Goal: Task Accomplishment & Management: Use online tool/utility

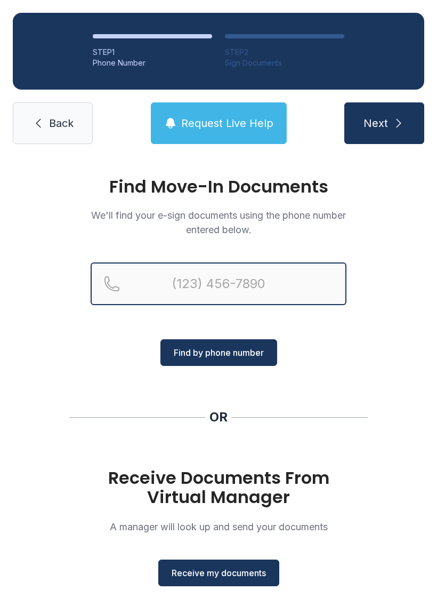
click at [179, 274] on input "Reservation phone number" at bounding box center [219, 283] width 256 height 43
type input "[PHONE_NUMBER]"
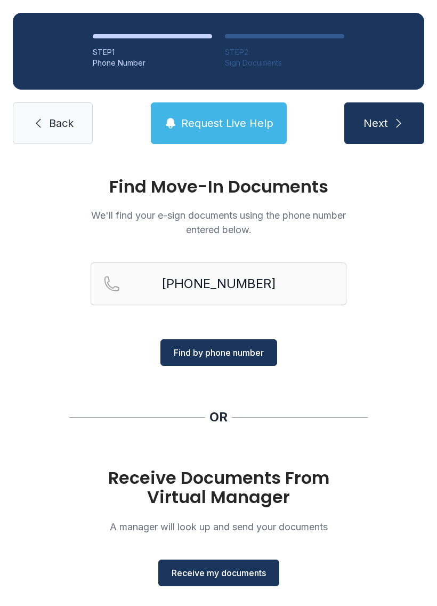
click at [218, 359] on button "Find by phone number" at bounding box center [218, 352] width 117 height 27
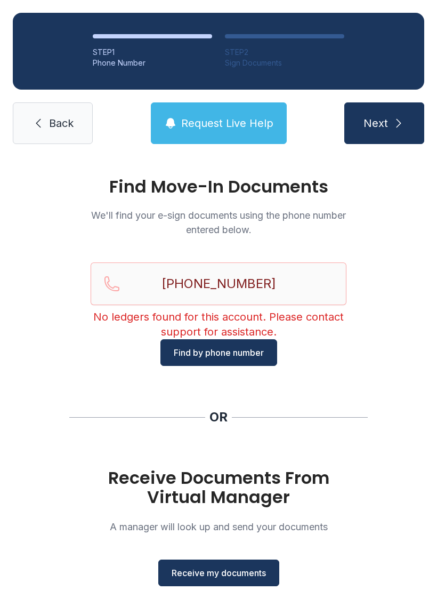
click at [213, 351] on span "Find by phone number" at bounding box center [219, 352] width 90 height 13
click at [218, 357] on span "Find by phone number" at bounding box center [219, 352] width 90 height 13
click at [45, 131] on link "Back" at bounding box center [53, 123] width 80 height 42
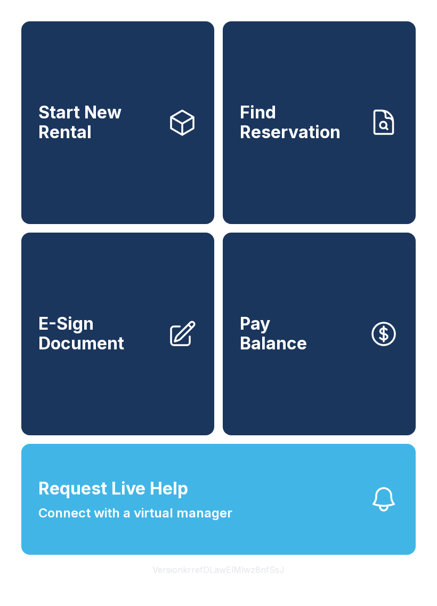
click at [108, 353] on span "E-Sign Document" at bounding box center [98, 333] width 120 height 39
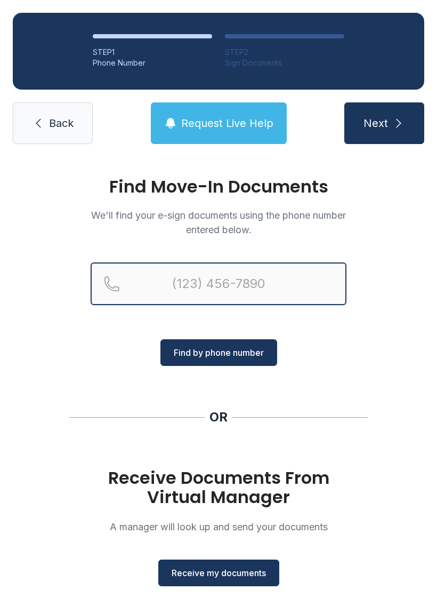
click at [171, 296] on input "Reservation phone number" at bounding box center [219, 283] width 256 height 43
type input "[PHONE_NUMBER]"
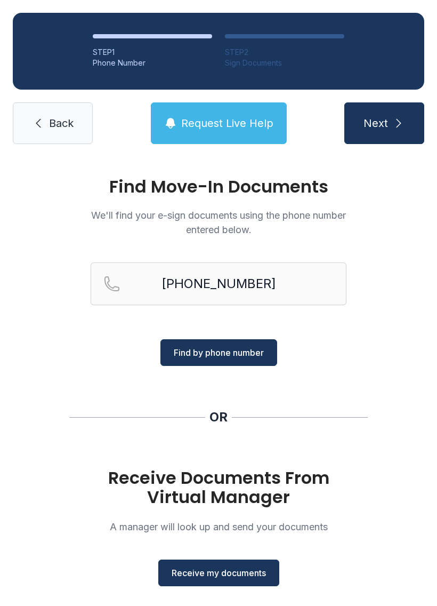
click at [230, 350] on span "Find by phone number" at bounding box center [219, 352] width 90 height 13
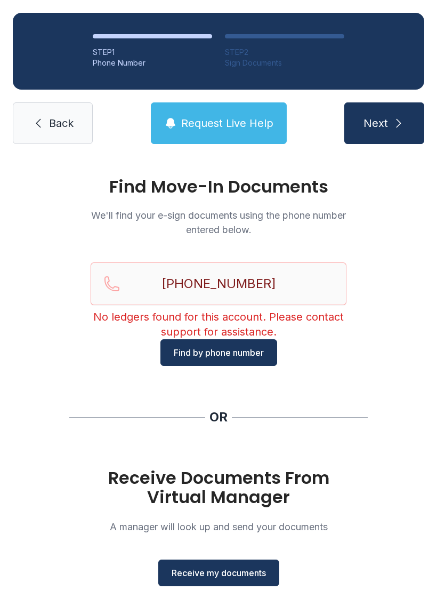
click at [45, 127] on link "Back" at bounding box center [53, 123] width 80 height 42
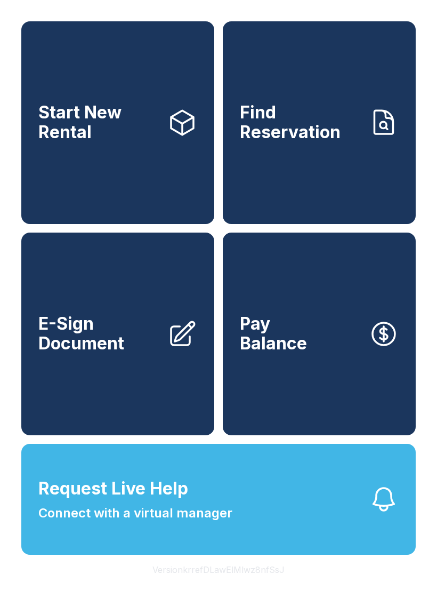
click at [318, 352] on button "Pay Balance" at bounding box center [319, 333] width 193 height 203
click at [101, 353] on span "E-Sign Document" at bounding box center [98, 333] width 120 height 39
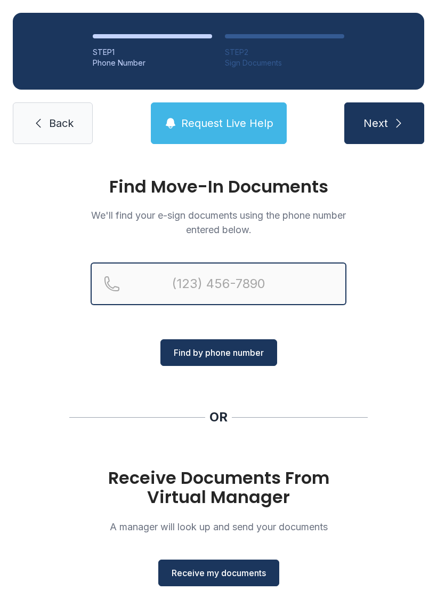
click at [160, 271] on input "Reservation phone number" at bounding box center [219, 283] width 256 height 43
type input "[PHONE_NUMBER]"
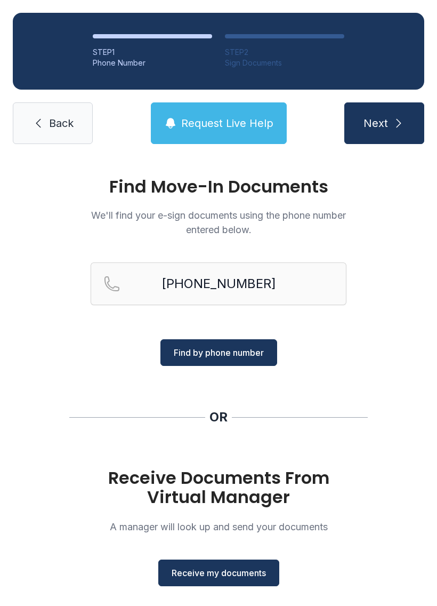
click at [219, 347] on span "Find by phone number" at bounding box center [219, 352] width 90 height 13
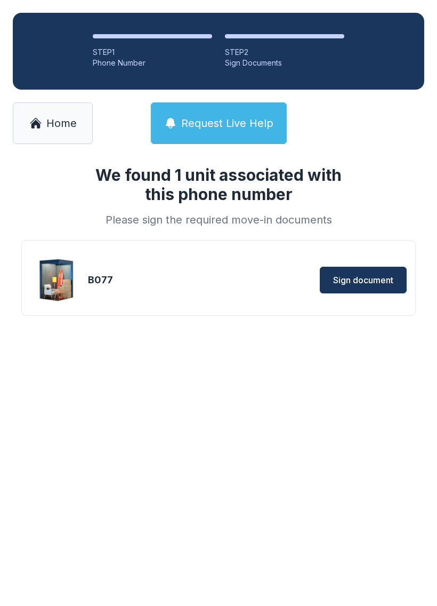
click at [369, 270] on button "Sign document" at bounding box center [363, 280] width 87 height 27
click at [382, 286] on button "Sign document" at bounding box center [363, 280] width 87 height 27
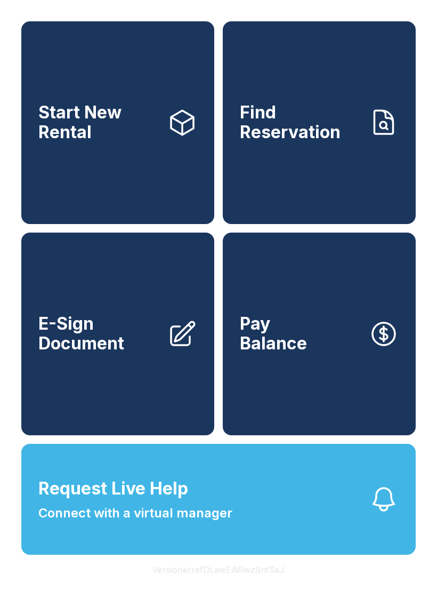
click at [221, 522] on span "Request Live Help Connect with a virtual manager" at bounding box center [135, 498] width 194 height 47
